Goal: Check status: Check status

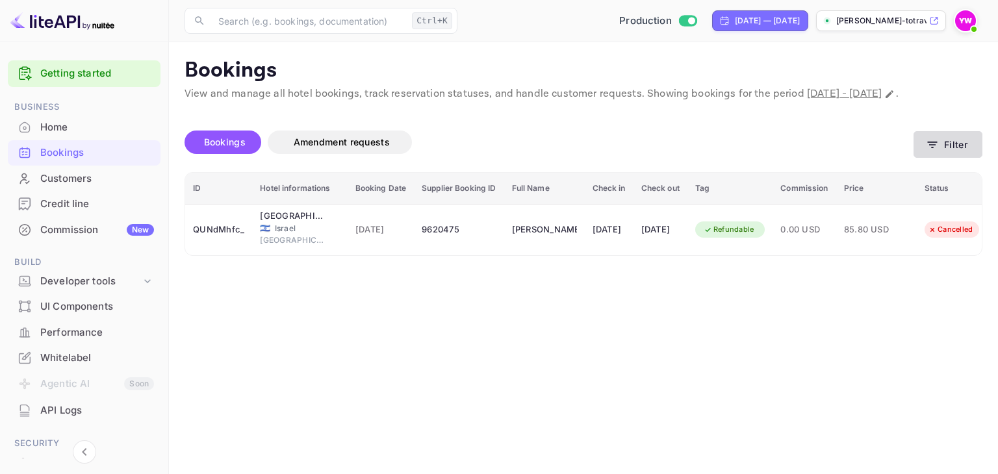
click at [924, 158] on button "Filter" at bounding box center [947, 144] width 69 height 27
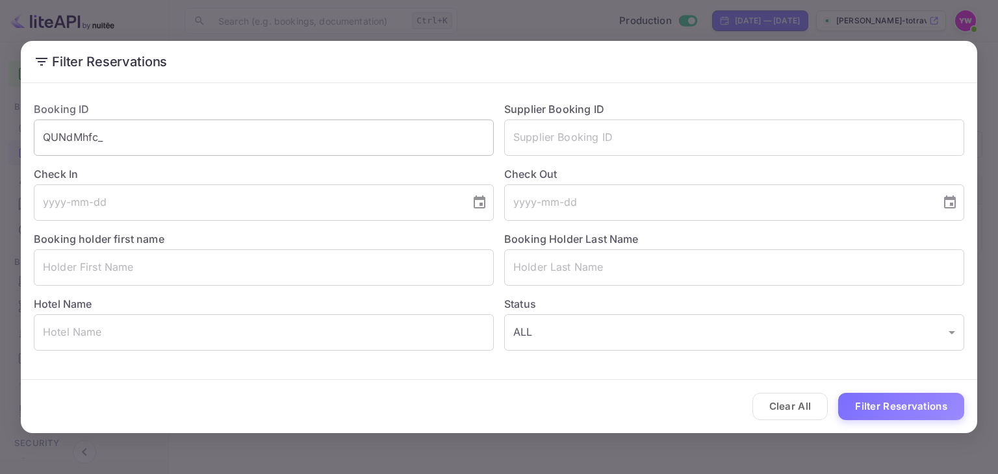
click at [233, 139] on input "QUNdMhfc_" at bounding box center [264, 138] width 460 height 36
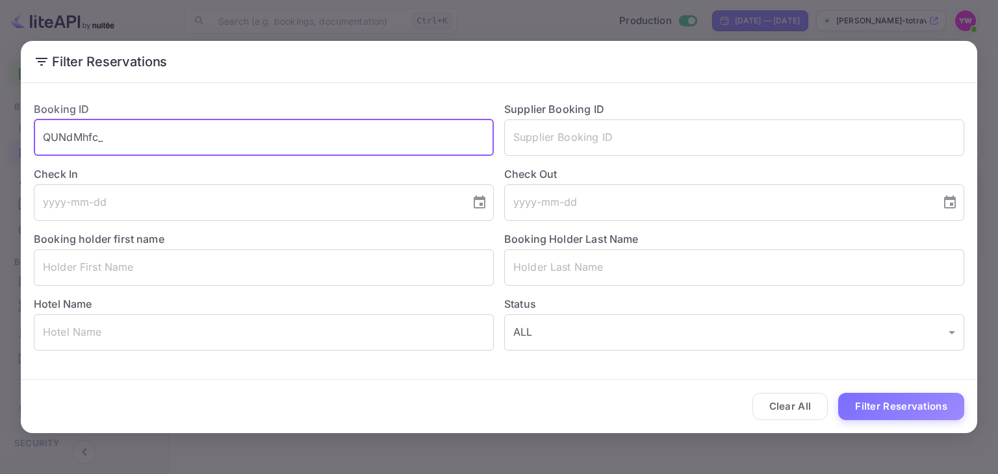
click at [231, 134] on input "QUNdMhfc_" at bounding box center [264, 138] width 460 height 36
paste input "JX_JpTNis"
type input "JX_JpTNis"
click at [915, 405] on button "Filter Reservations" at bounding box center [901, 407] width 126 height 28
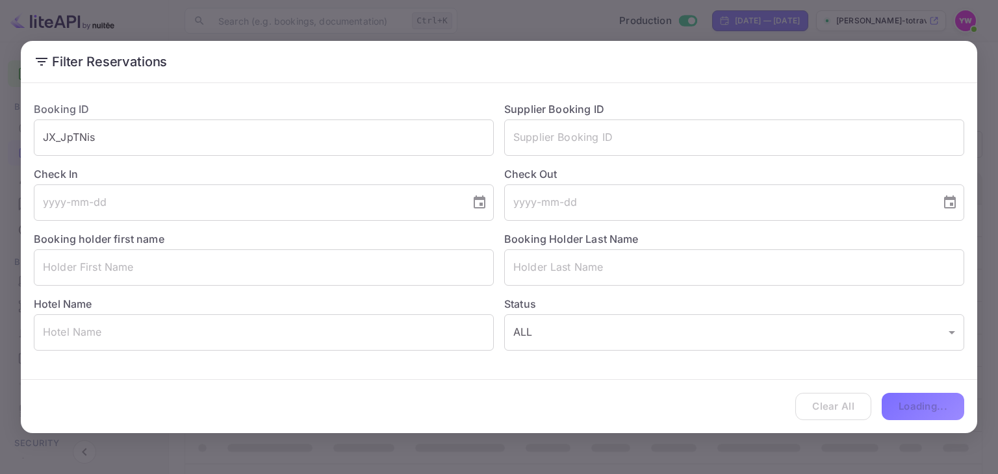
scroll to position [0, 0]
click at [909, 404] on button "Filter Reservations" at bounding box center [901, 407] width 126 height 28
click at [879, 405] on button "Filter Reservations" at bounding box center [901, 407] width 126 height 28
click at [231, 140] on input "JX_JpTNis" at bounding box center [264, 138] width 460 height 36
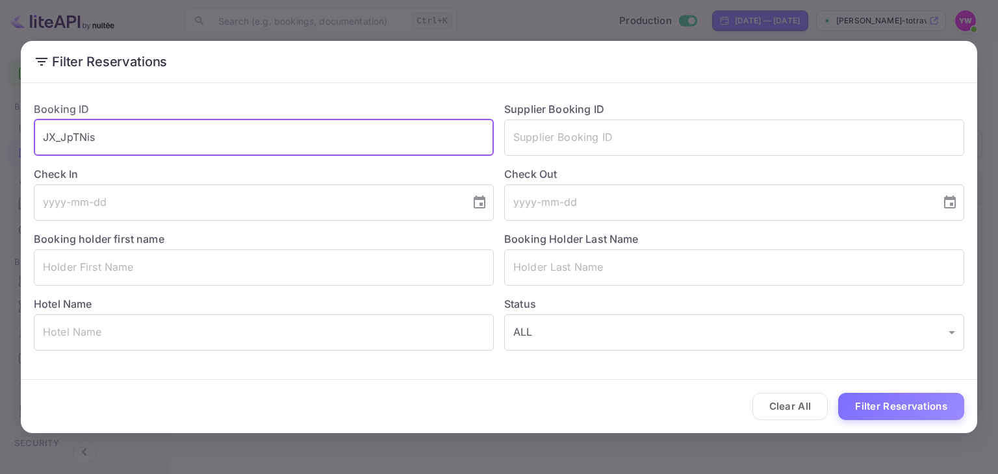
click at [231, 140] on input "JX_JpTNis" at bounding box center [264, 138] width 460 height 36
click at [838, 393] on button "Filter Reservations" at bounding box center [901, 407] width 126 height 28
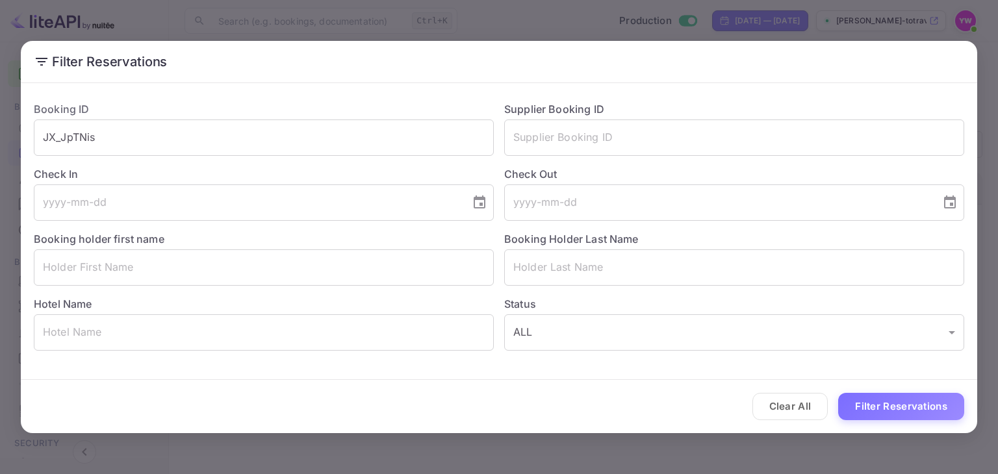
click at [533, 29] on div "Filter Reservations Booking ID JX_JpTNis ​ Supplier Booking ID ​ Check In ​ Che…" at bounding box center [499, 237] width 998 height 474
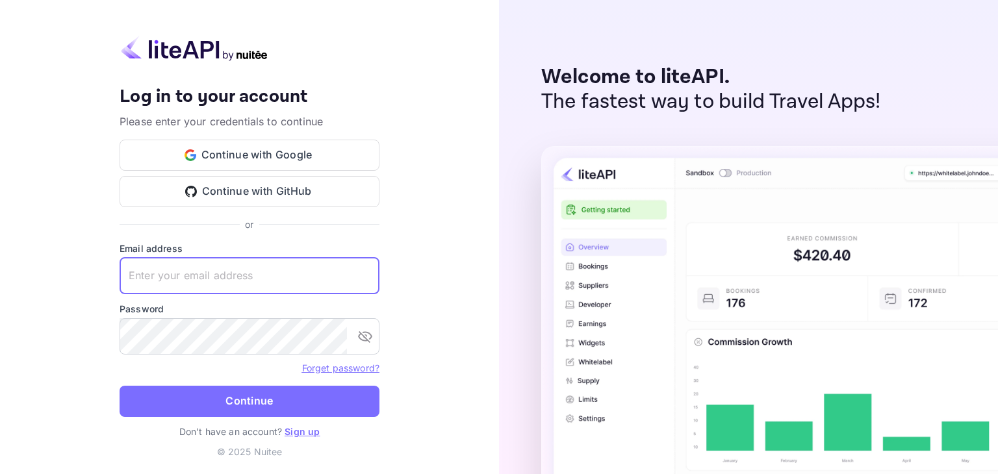
click at [251, 273] on input "text" at bounding box center [250, 276] width 260 height 36
paste input "[EMAIL_ADDRESS][DOMAIN_NAME]"
type input "[EMAIL_ADDRESS][DOMAIN_NAME]"
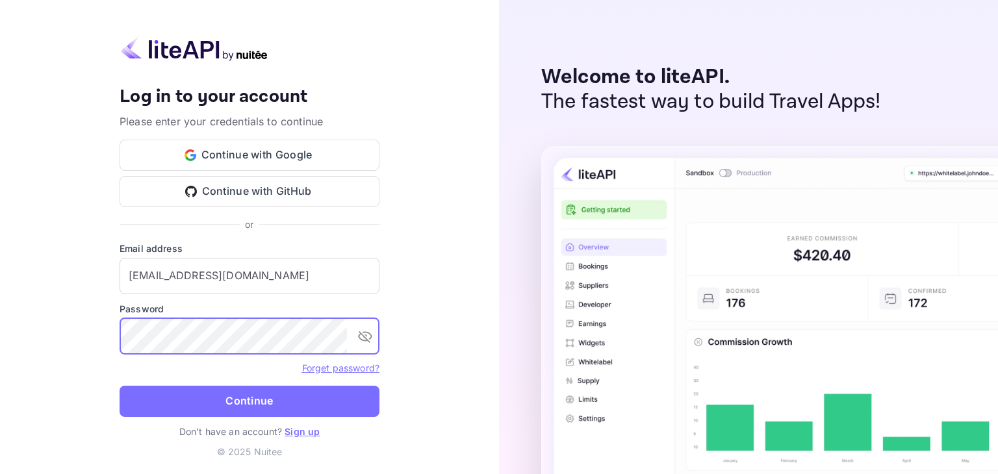
click at [281, 396] on button "Continue" at bounding box center [250, 401] width 260 height 31
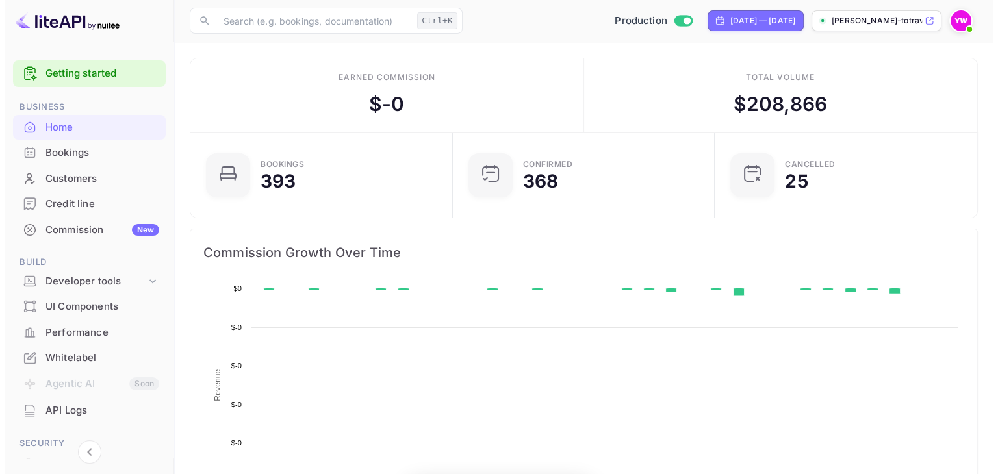
scroll to position [201, 244]
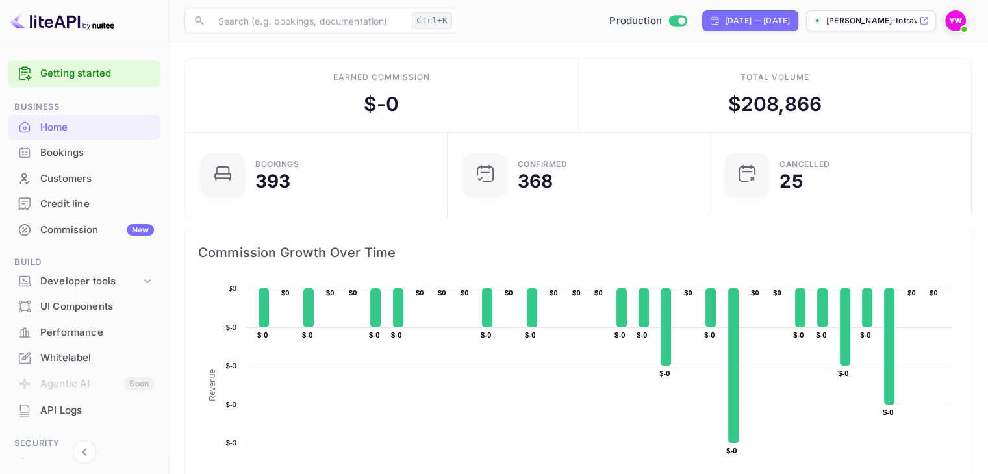
click at [77, 155] on div "Bookings" at bounding box center [97, 153] width 114 height 15
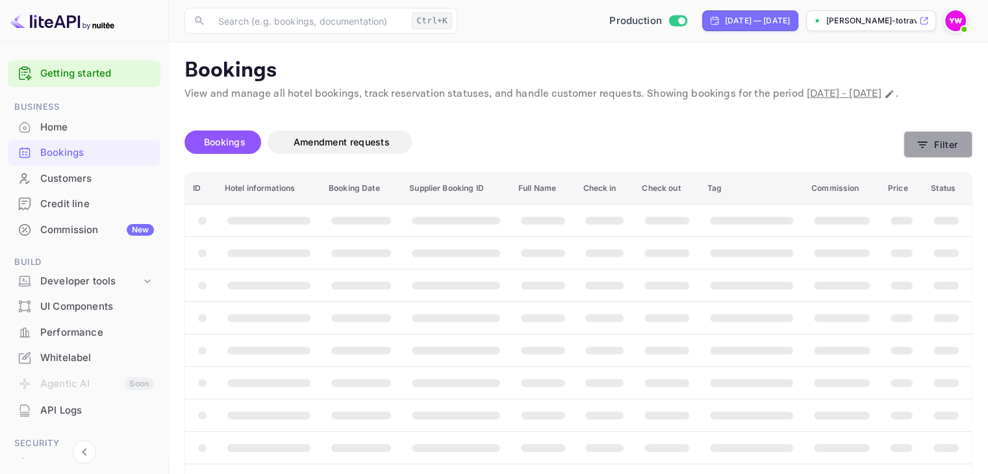
click at [943, 158] on button "Filter" at bounding box center [938, 144] width 69 height 27
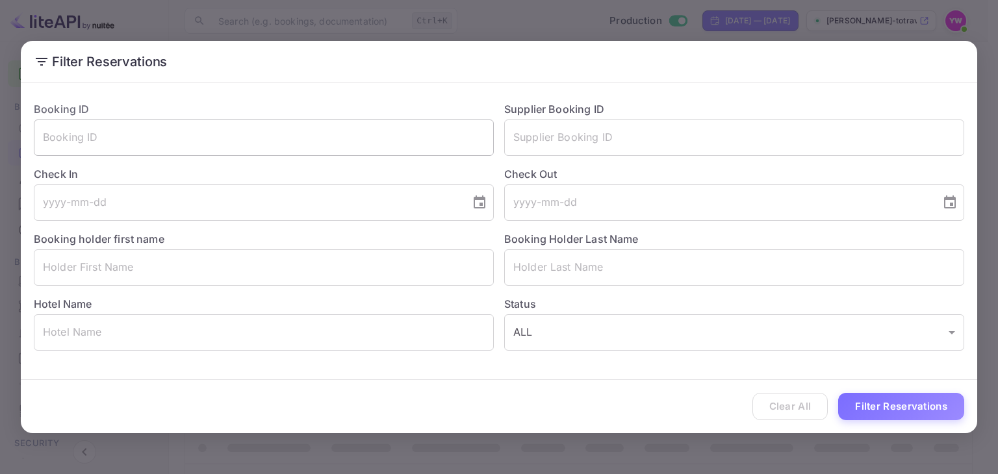
click at [296, 146] on input "text" at bounding box center [264, 138] width 460 height 36
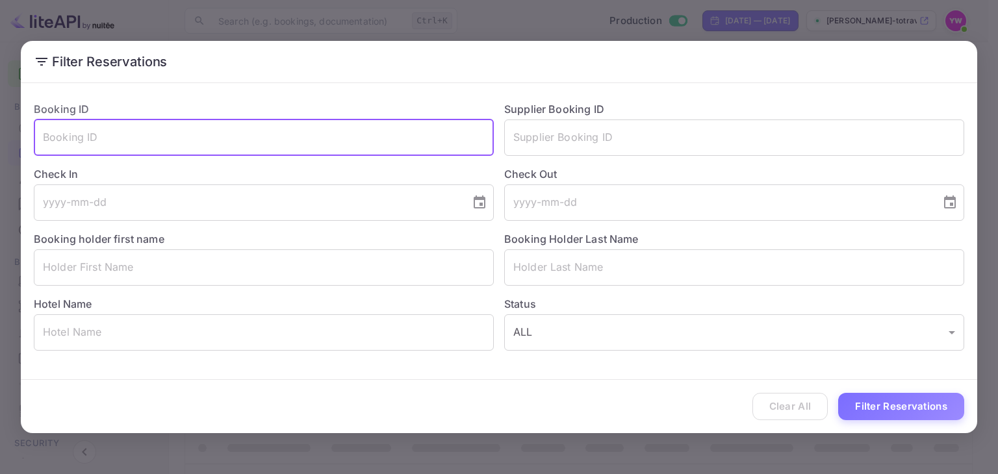
paste input "JX_JpTNis"
type input "JX_JpTNis"
click at [898, 414] on button "Filter Reservations" at bounding box center [901, 407] width 126 height 28
